Goal: Navigation & Orientation: Find specific page/section

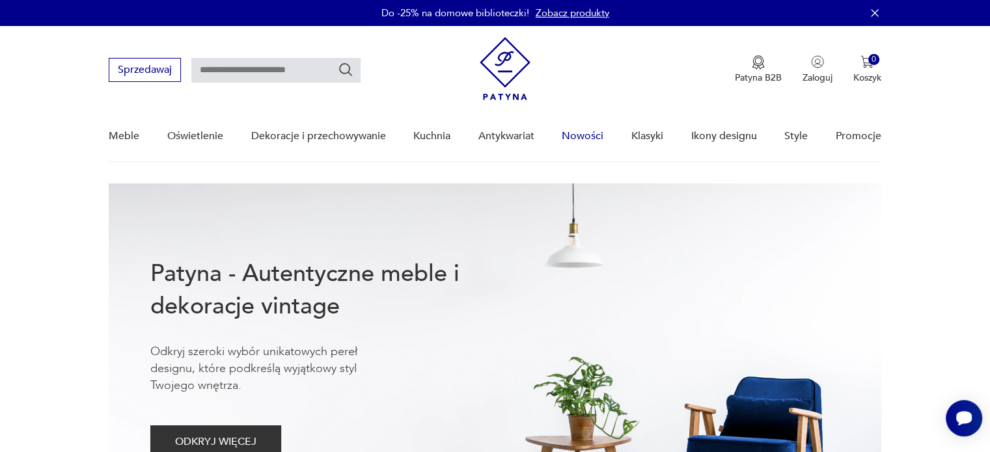
click at [583, 141] on link "Nowości" at bounding box center [583, 136] width 42 height 50
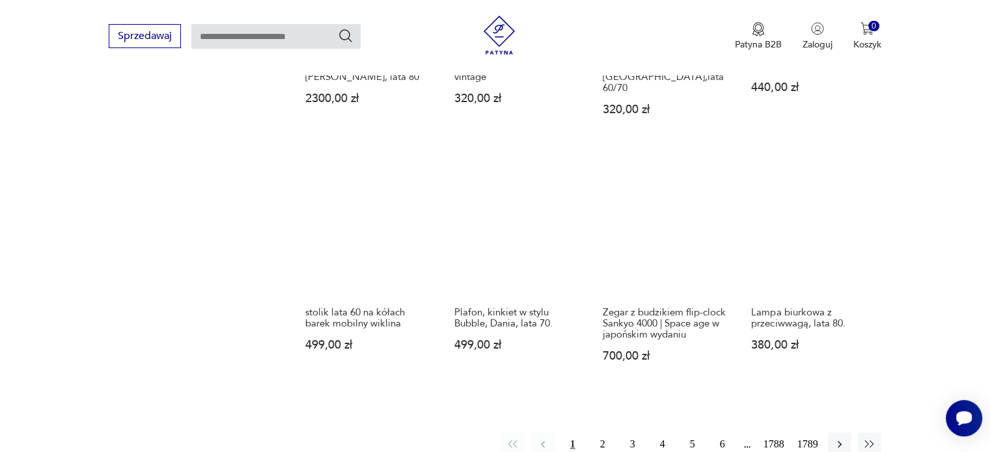
scroll to position [1081, 0]
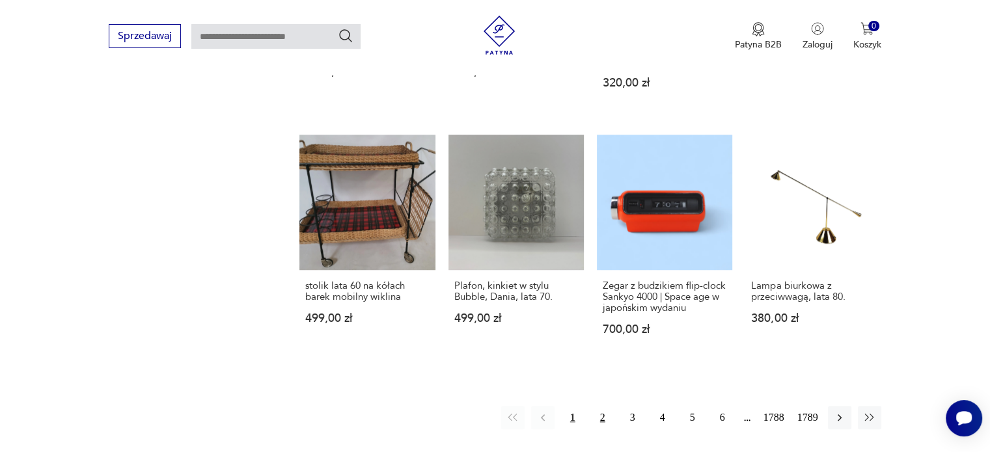
click at [605, 406] on button "2" at bounding box center [602, 417] width 23 height 23
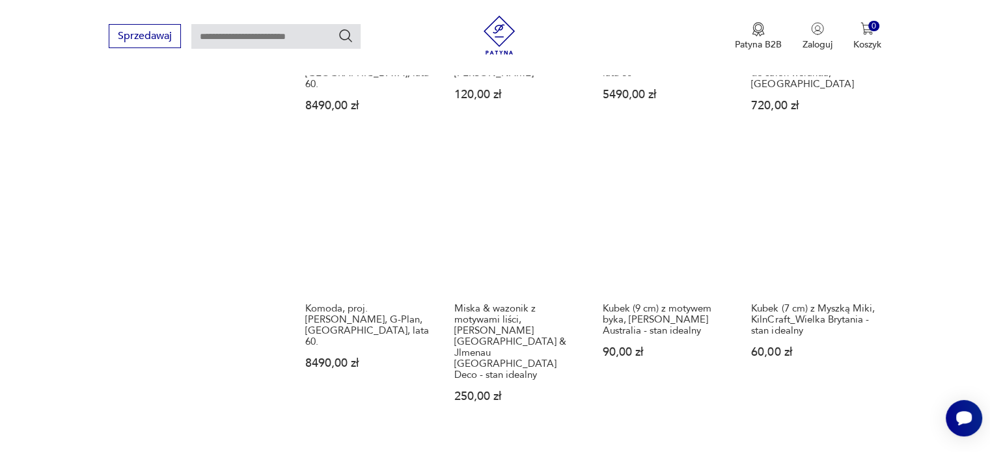
scroll to position [1128, 0]
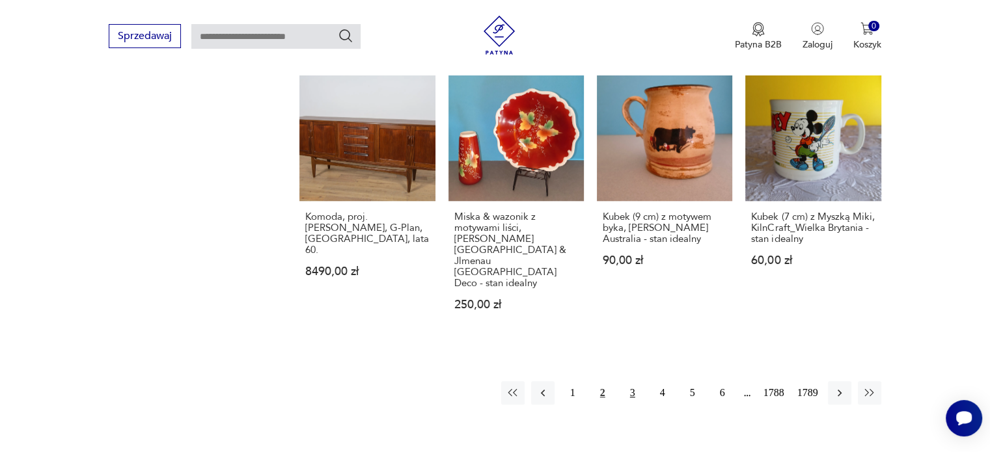
click at [631, 382] on button "3" at bounding box center [632, 393] width 23 height 23
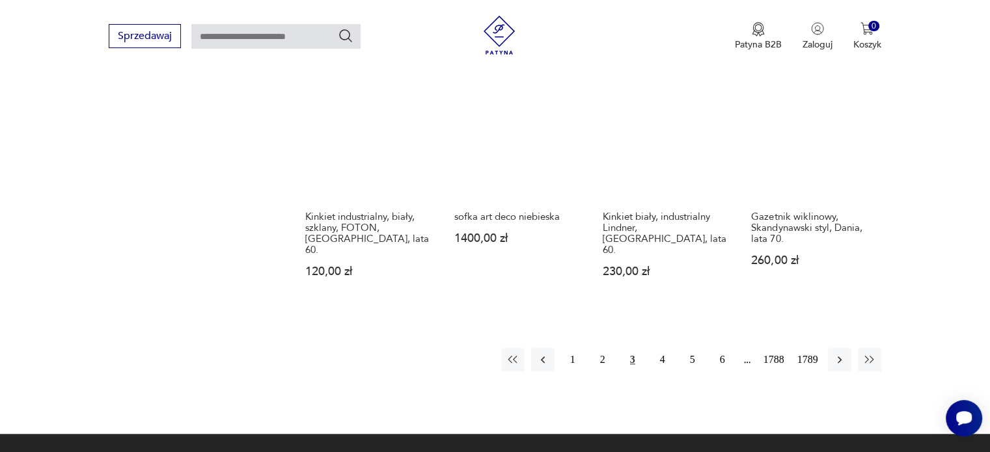
scroll to position [1151, 0]
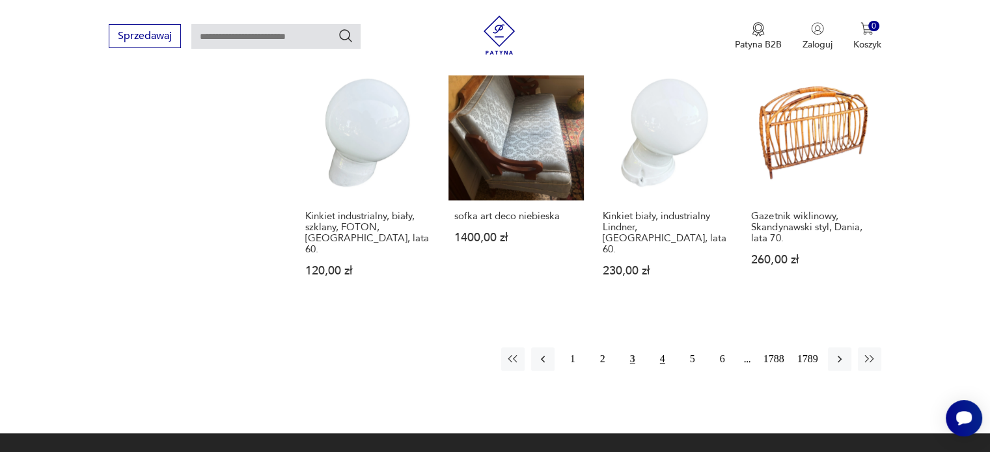
click at [671, 348] on button "4" at bounding box center [662, 359] width 23 height 23
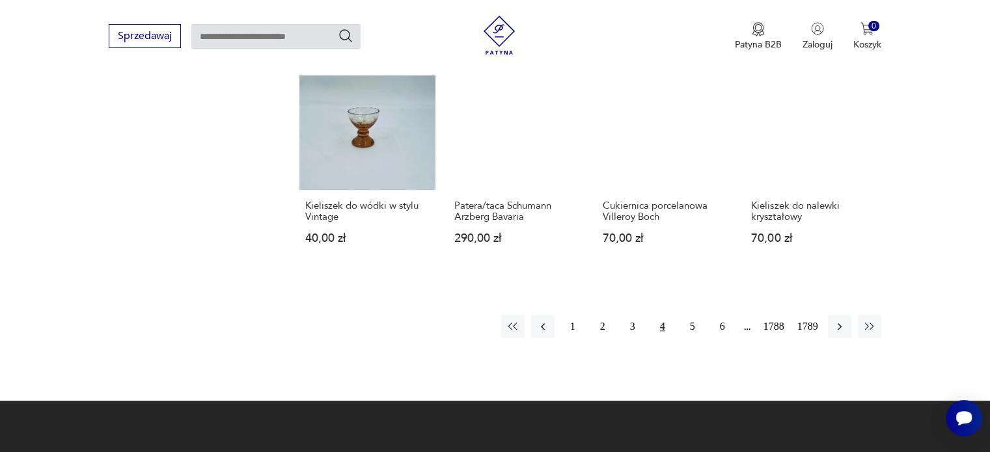
scroll to position [1130, 0]
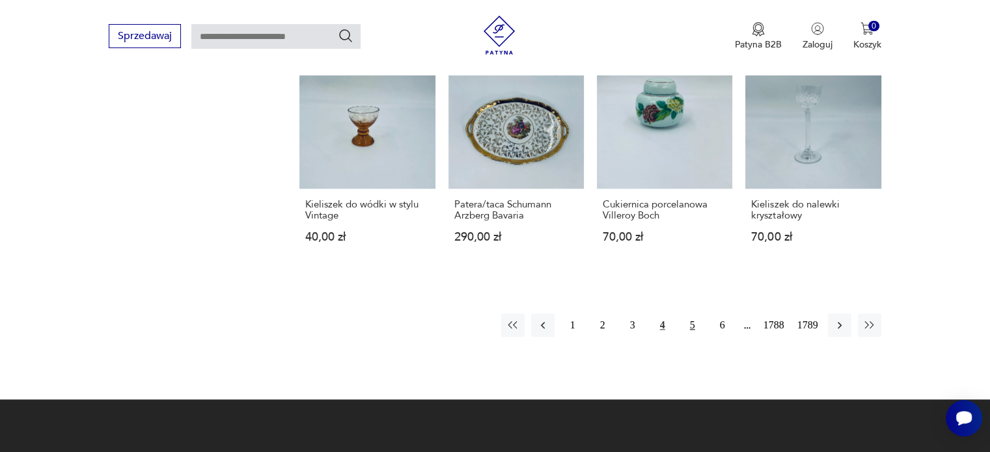
click at [689, 314] on button "5" at bounding box center [692, 325] width 23 height 23
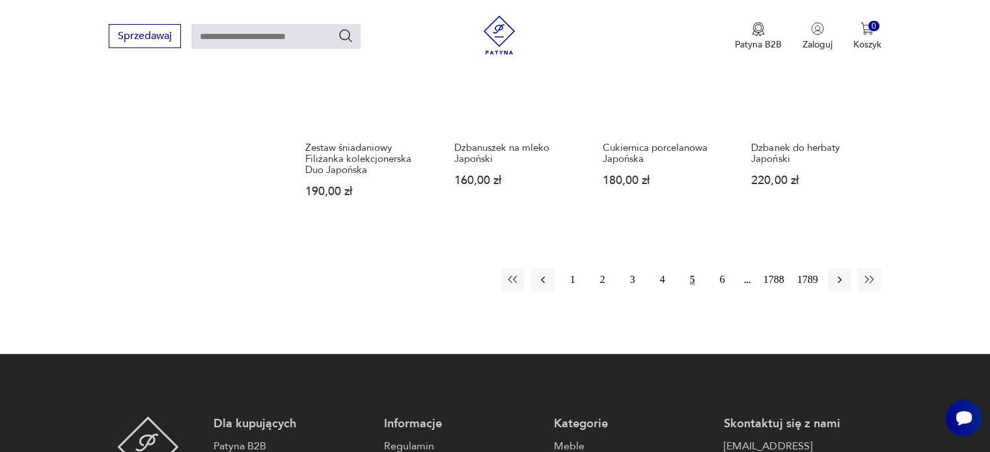
scroll to position [1153, 0]
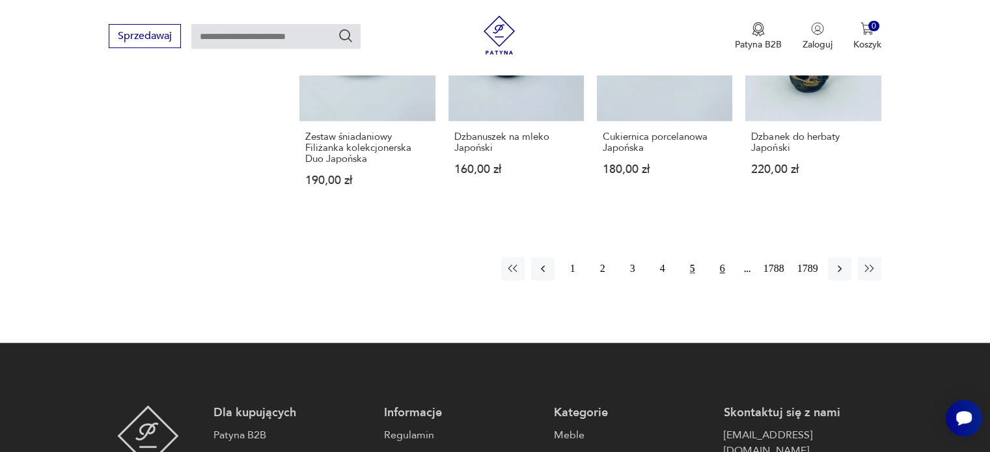
click at [727, 258] on button "6" at bounding box center [722, 268] width 23 height 23
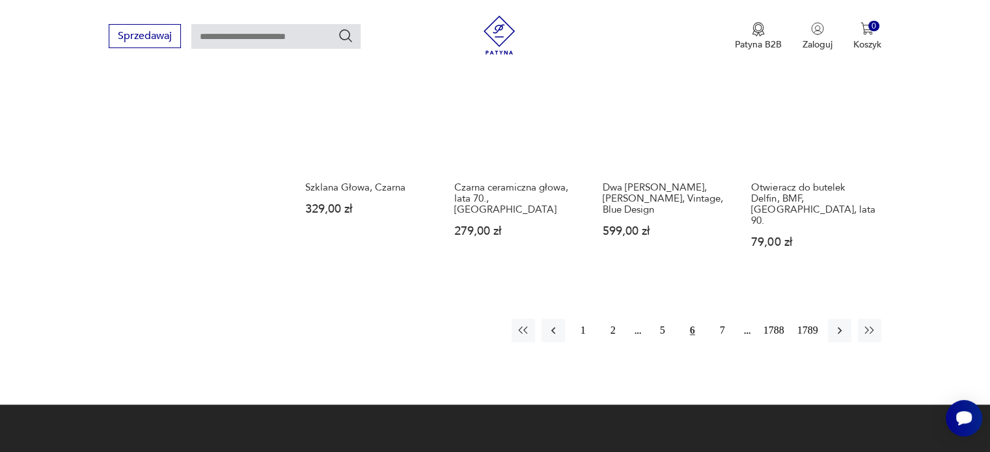
scroll to position [1114, 0]
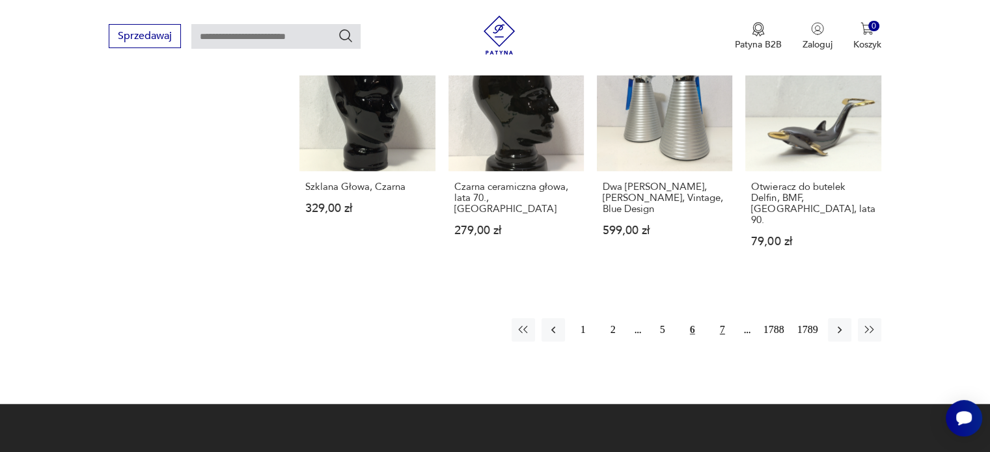
click at [719, 320] on button "7" at bounding box center [722, 329] width 23 height 23
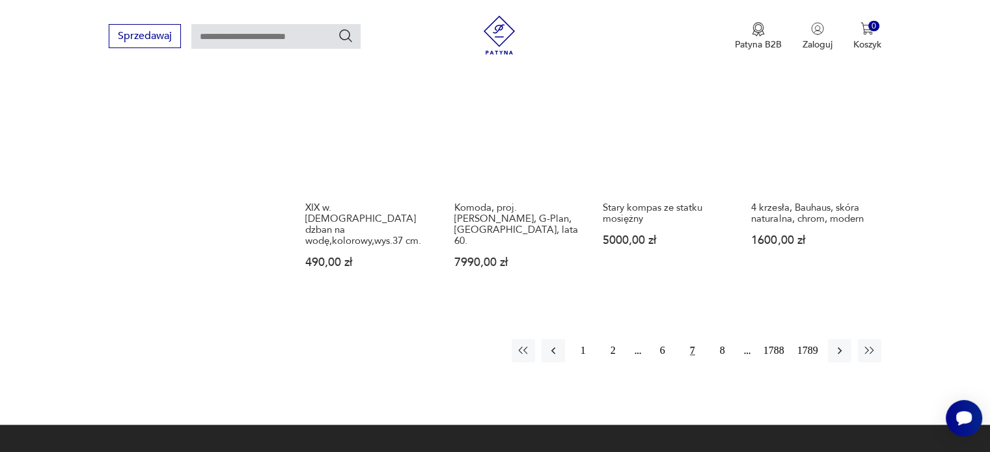
scroll to position [1135, 0]
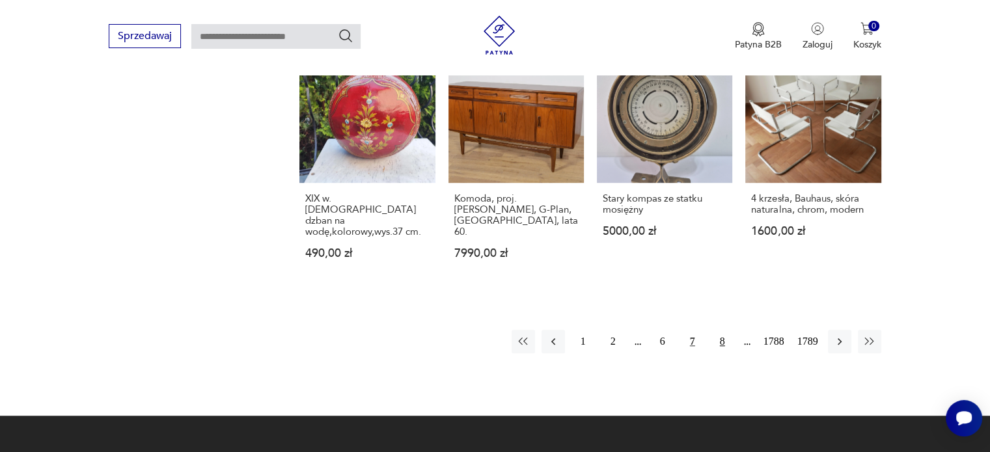
click at [723, 335] on button "8" at bounding box center [722, 341] width 23 height 23
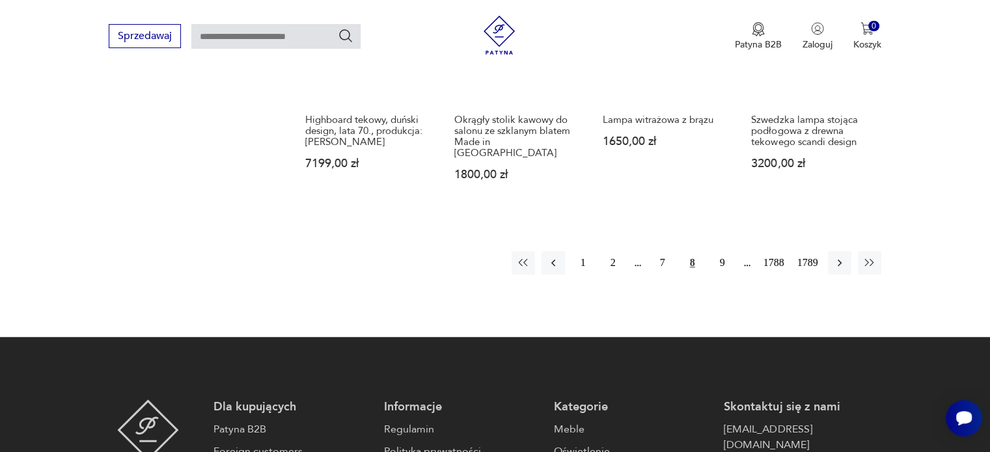
scroll to position [1193, 0]
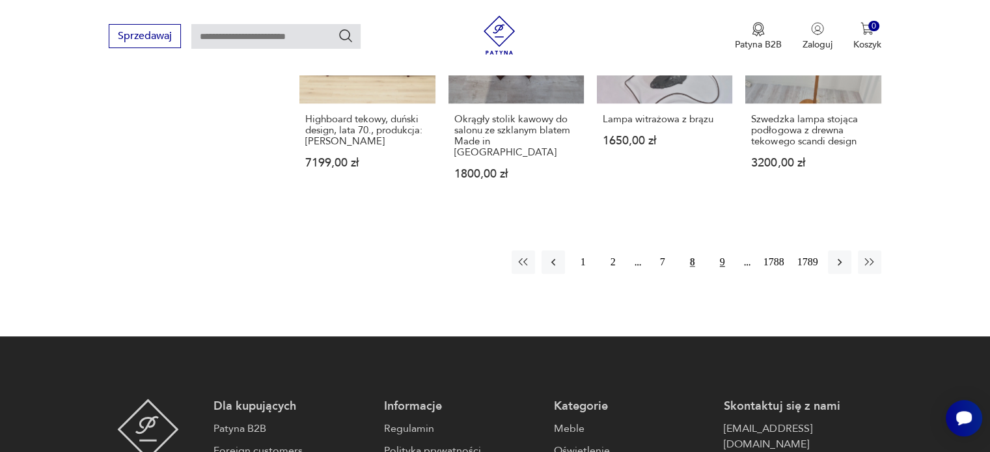
click at [716, 251] on button "9" at bounding box center [722, 262] width 23 height 23
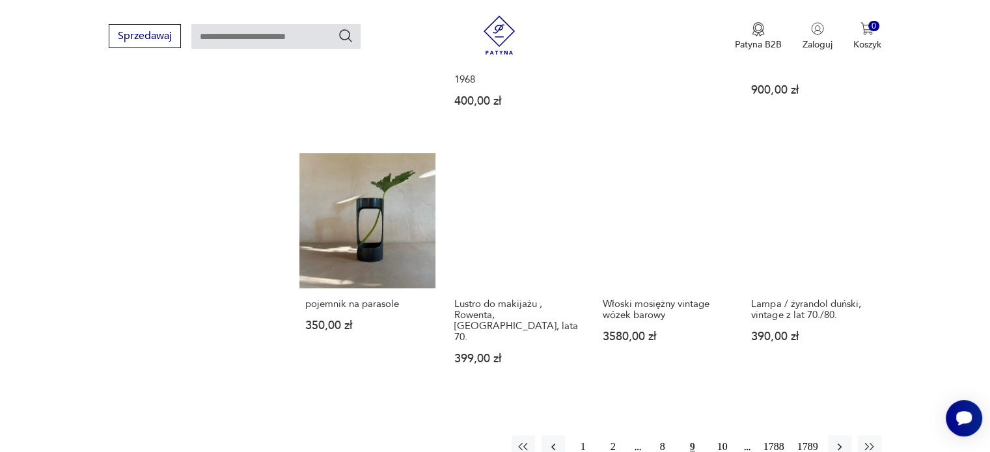
scroll to position [1201, 0]
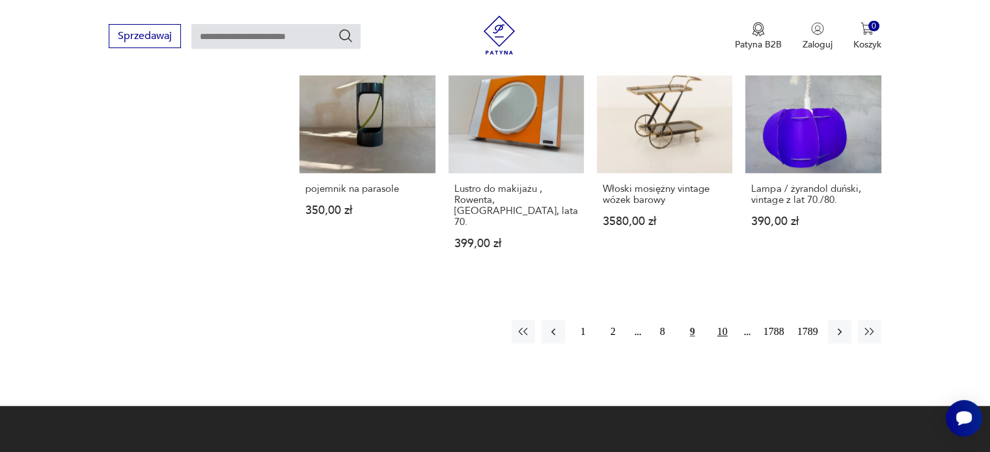
click at [725, 320] on button "10" at bounding box center [722, 331] width 23 height 23
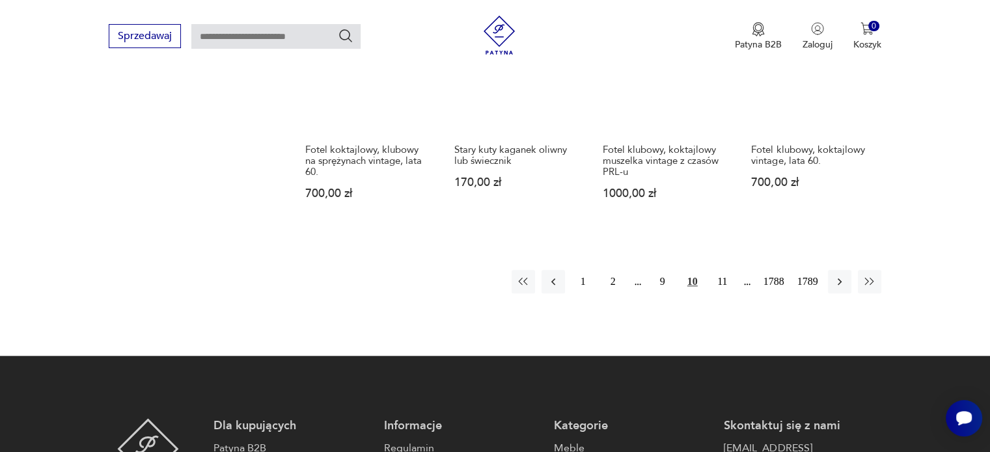
scroll to position [1174, 0]
